Goal: Find specific page/section: Find specific page/section

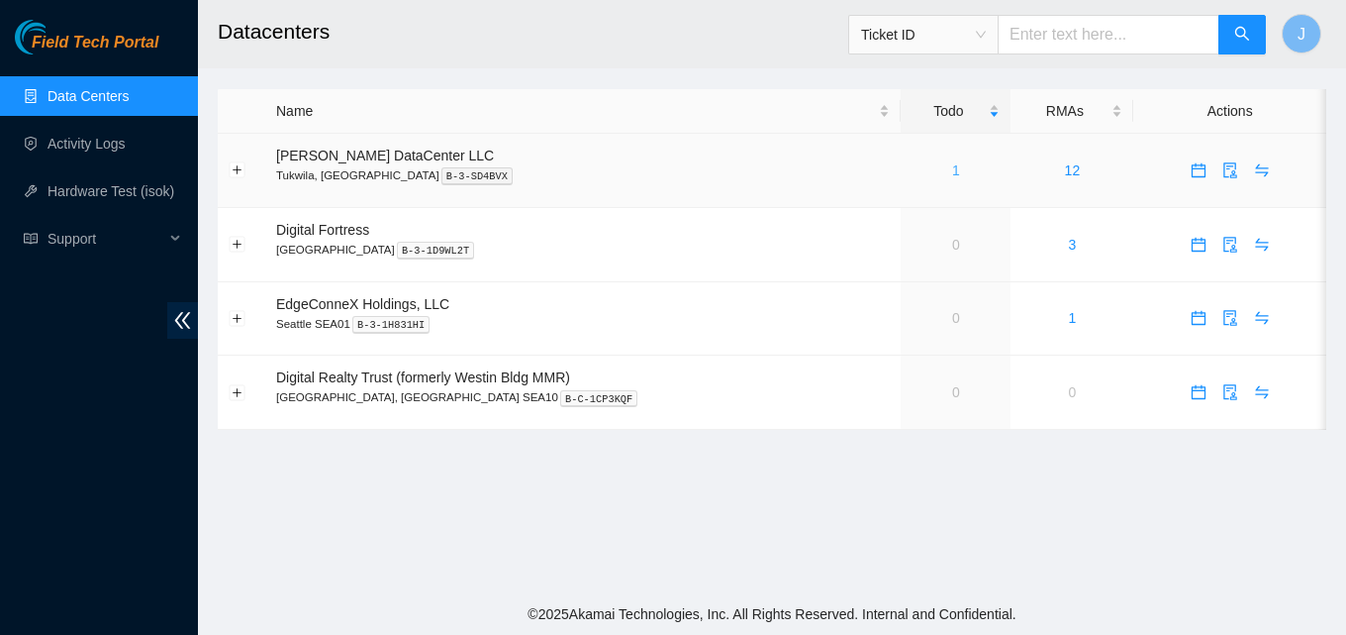
click at [952, 175] on link "1" at bounding box center [956, 170] width 8 height 16
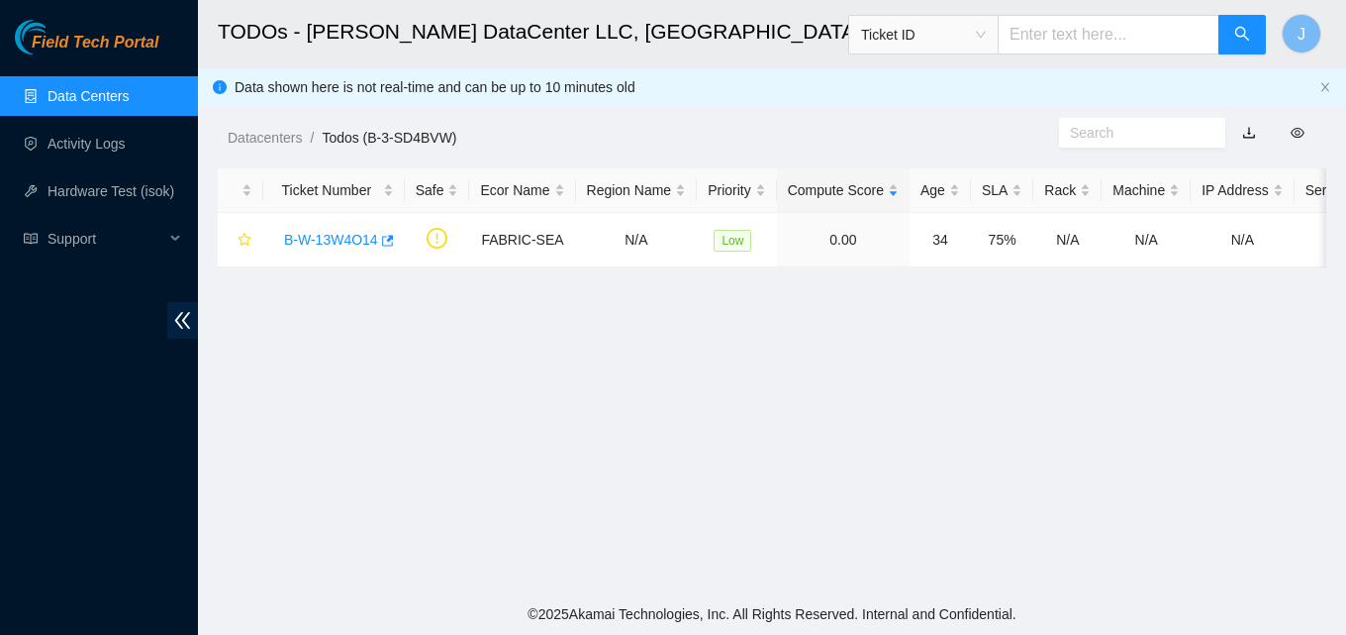
click at [95, 94] on link "Data Centers" at bounding box center [88, 96] width 81 height 16
